Goal: Information Seeking & Learning: Learn about a topic

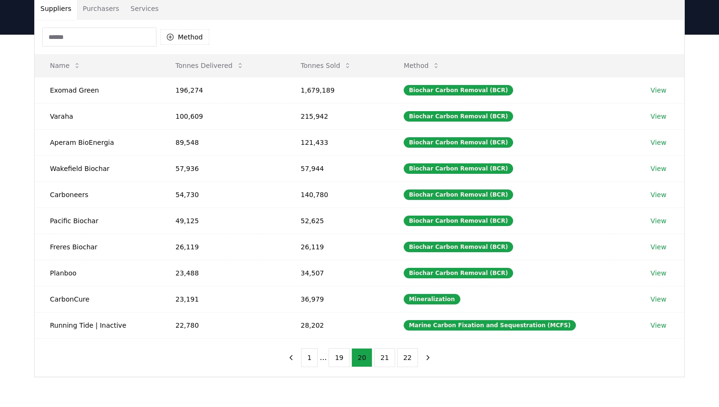
scroll to position [76, 0]
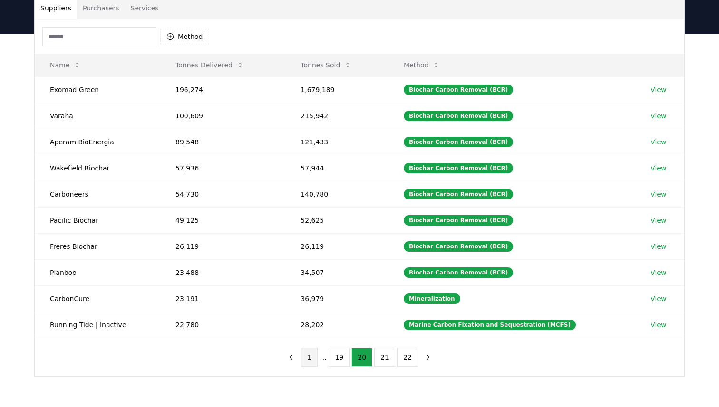
click at [313, 356] on button "1" at bounding box center [309, 357] width 17 height 19
click at [348, 356] on button "2" at bounding box center [343, 357] width 17 height 19
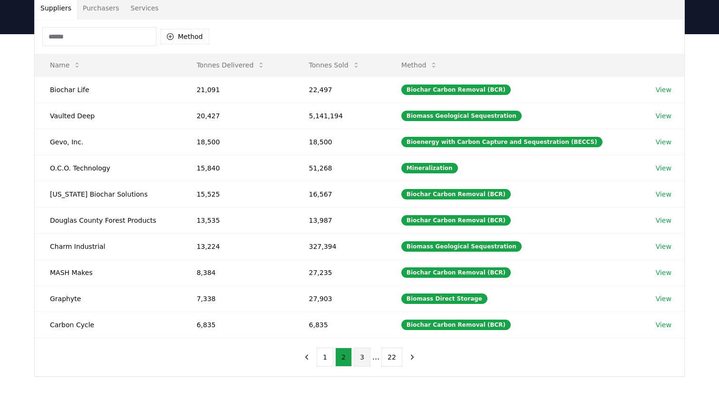
click at [362, 358] on button "3" at bounding box center [362, 357] width 17 height 19
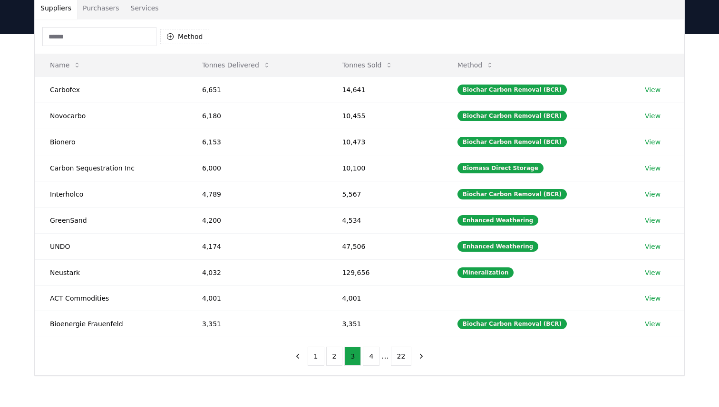
click at [149, 32] on input at bounding box center [99, 36] width 114 height 19
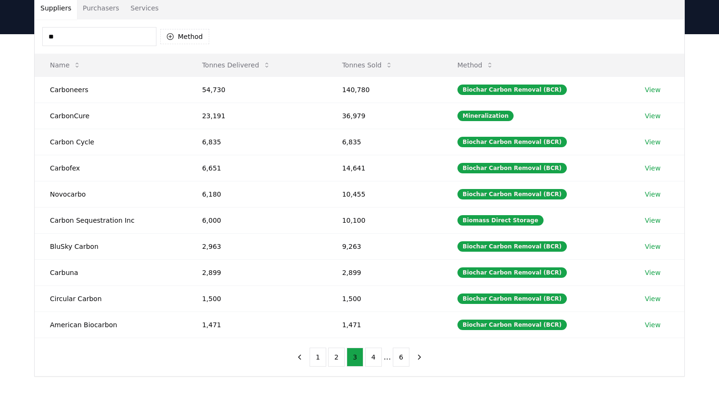
type input "*"
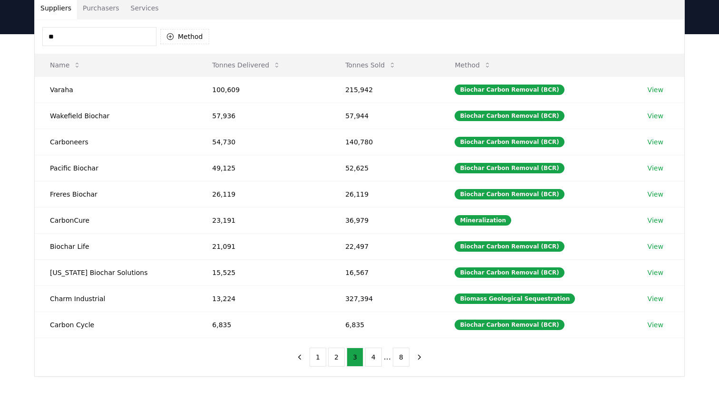
type input "*"
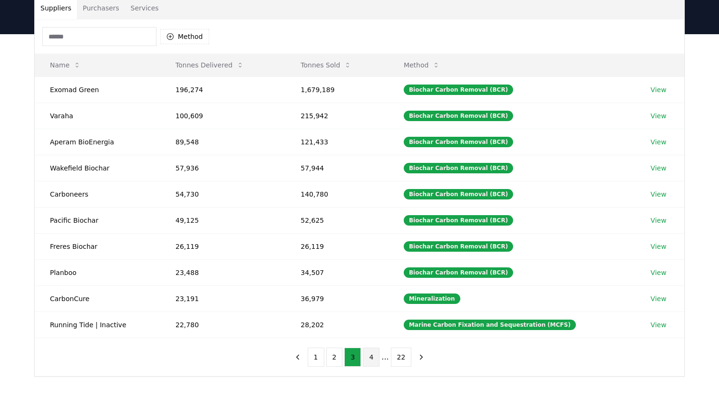
click at [370, 362] on button "4" at bounding box center [371, 357] width 17 height 19
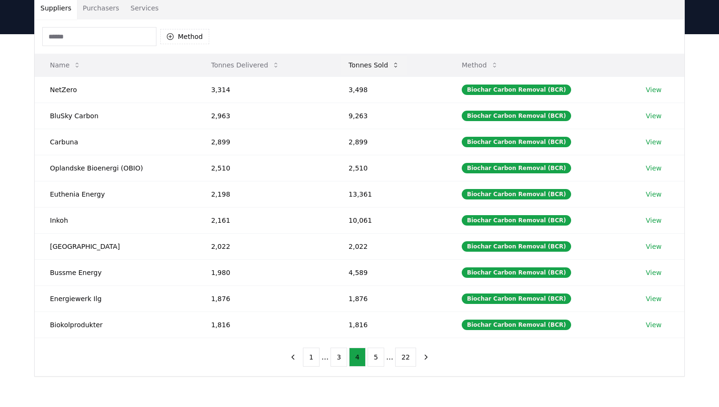
click at [368, 68] on button "Tonnes Sold" at bounding box center [374, 65] width 66 height 19
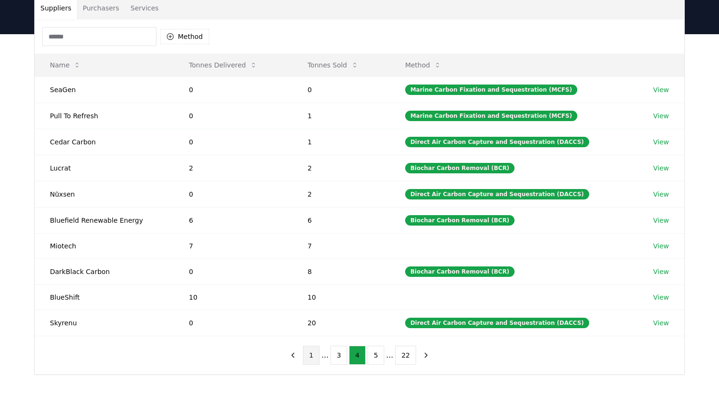
click at [311, 357] on button "1" at bounding box center [311, 355] width 17 height 19
click at [396, 355] on button "22" at bounding box center [391, 355] width 21 height 19
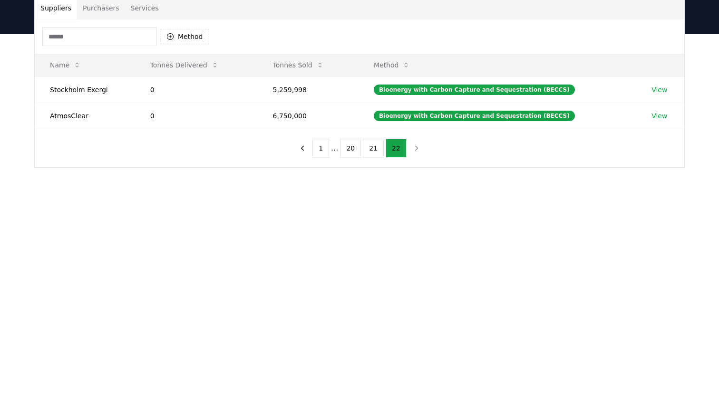
click at [418, 147] on nav "1 ... 20 21 22" at bounding box center [359, 148] width 130 height 19
click at [413, 148] on nav "1 ... 20 21 22" at bounding box center [359, 148] width 130 height 19
click at [372, 147] on button "21" at bounding box center [373, 148] width 21 height 19
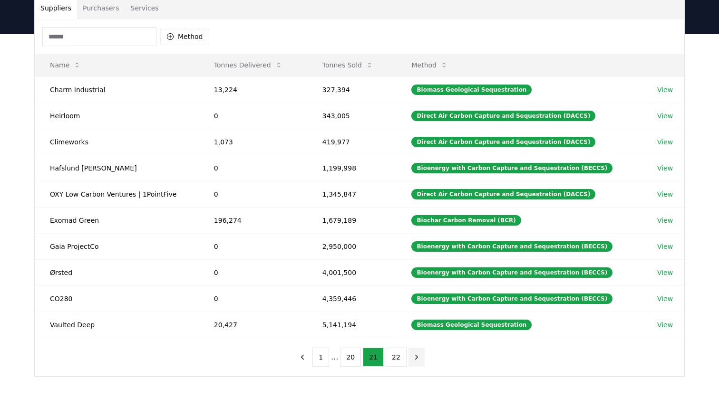
click at [414, 358] on icon "next page" at bounding box center [416, 357] width 9 height 9
